Goal: Transaction & Acquisition: Purchase product/service

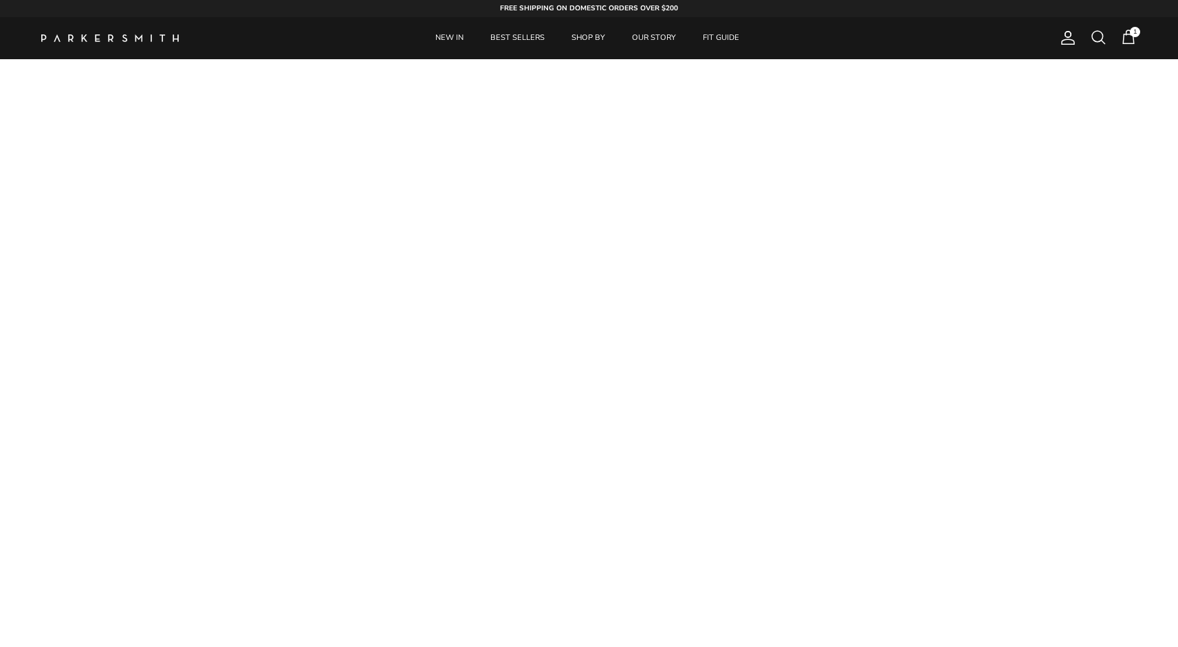
click at [1104, 36] on span at bounding box center [1098, 37] width 17 height 17
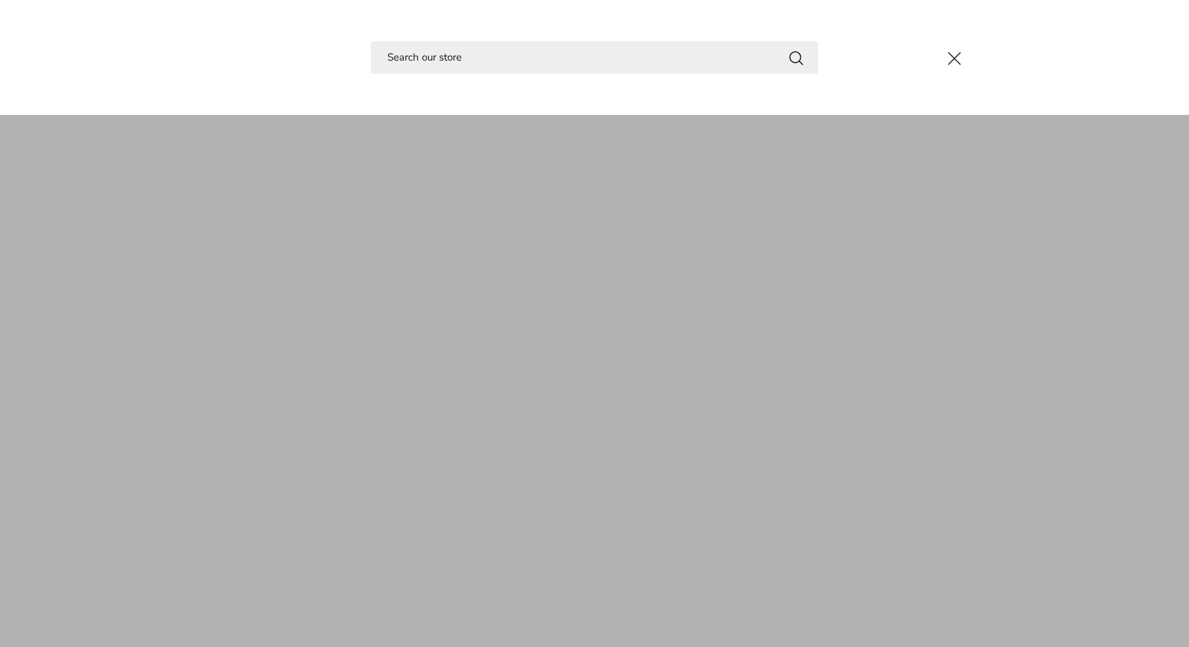
type input "u"
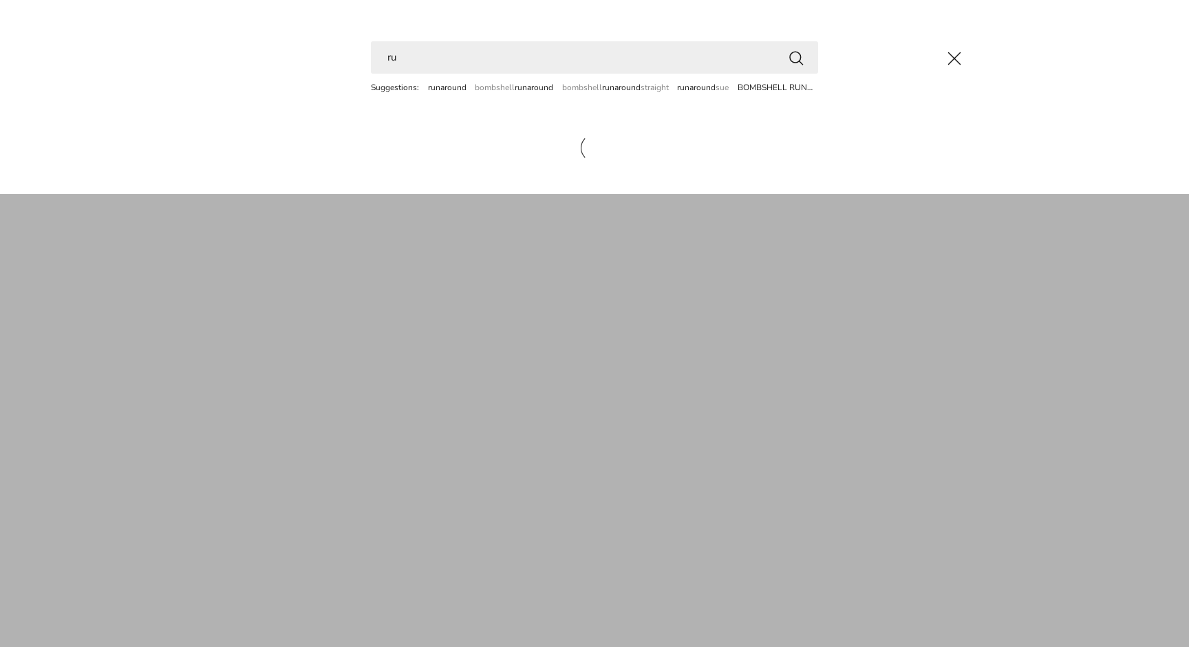
type input "r"
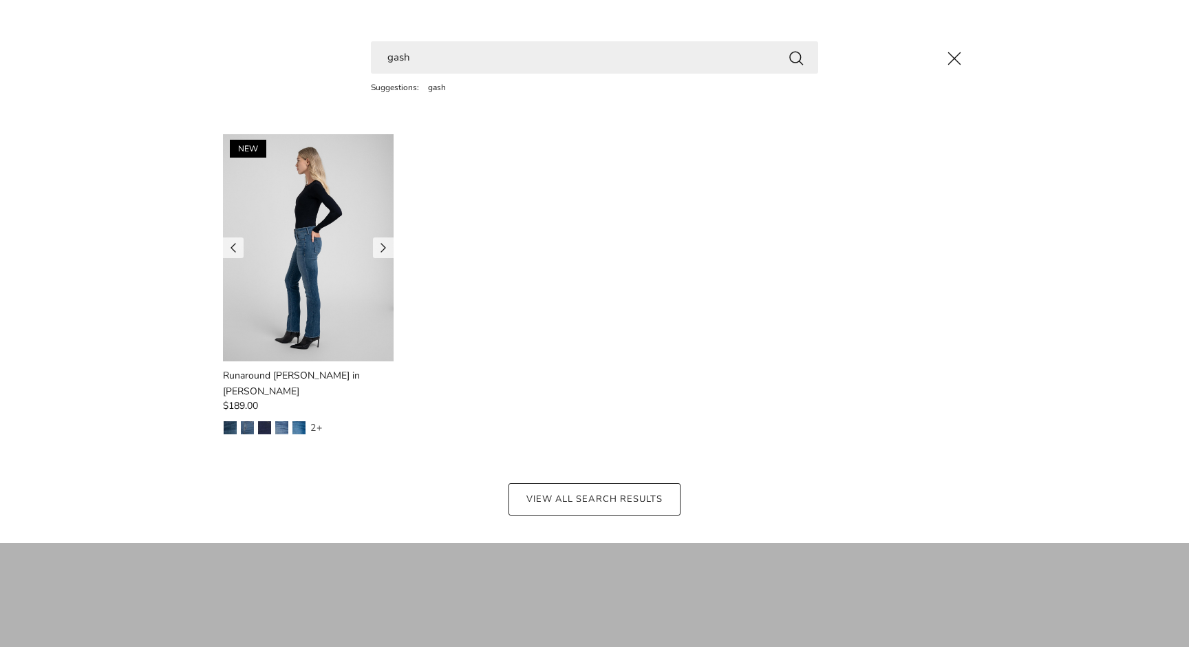
type input "gash"
click at [312, 288] on img at bounding box center [308, 247] width 171 height 227
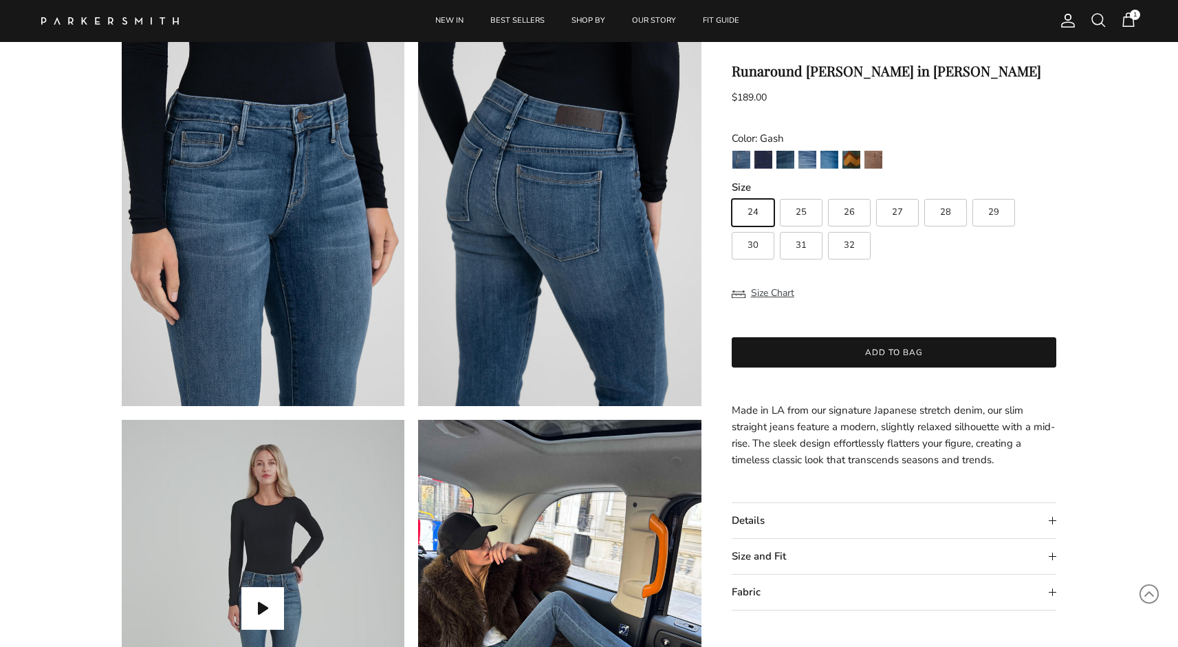
scroll to position [354, 0]
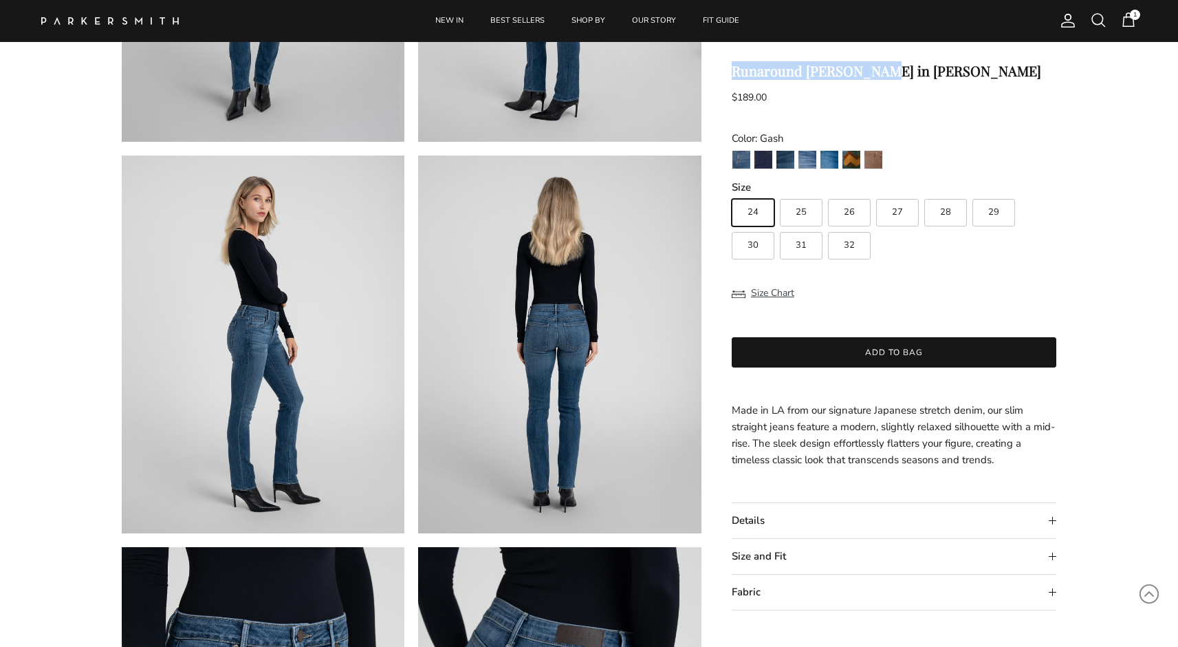
drag, startPoint x: 734, startPoint y: 71, endPoint x: 896, endPoint y: 78, distance: 161.8
click at [896, 78] on h1 "Runaround [PERSON_NAME] in [PERSON_NAME]" at bounding box center [894, 71] width 325 height 17
copy h1 "Runaround [PERSON_NAME] in [PERSON_NAME]"
